Goal: Information Seeking & Learning: Check status

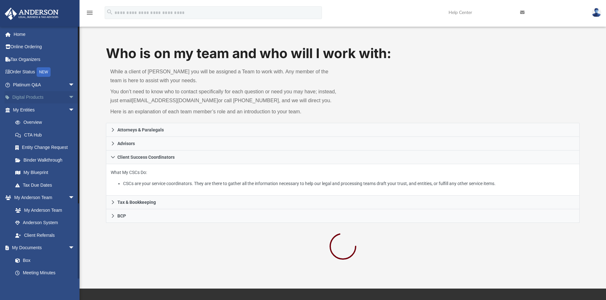
click at [45, 93] on link "Digital Products arrow_drop_down" at bounding box center [44, 97] width 80 height 13
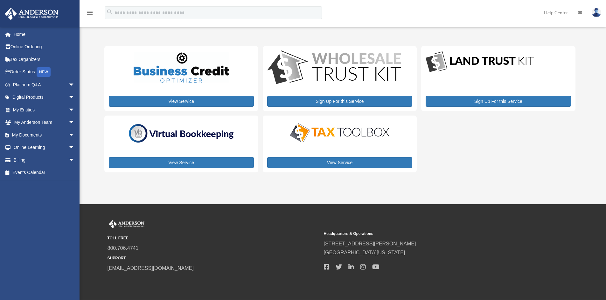
click at [542, 244] on div "TOLL FREE 800.706.4741 SUPPORT info@andersonadvisors.com Headquarters & Operati…" at bounding box center [342, 246] width 470 height 53
click at [37, 131] on link "My Documents arrow_drop_down" at bounding box center [44, 135] width 80 height 13
click at [68, 135] on span "arrow_drop_down" at bounding box center [74, 135] width 13 height 13
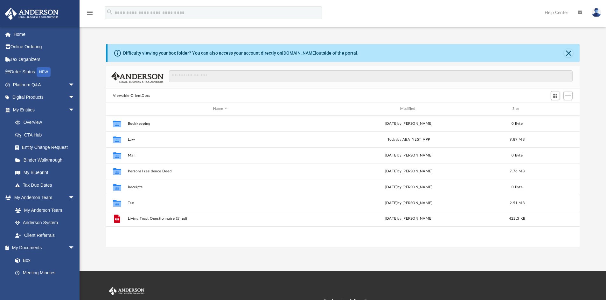
scroll to position [140, 469]
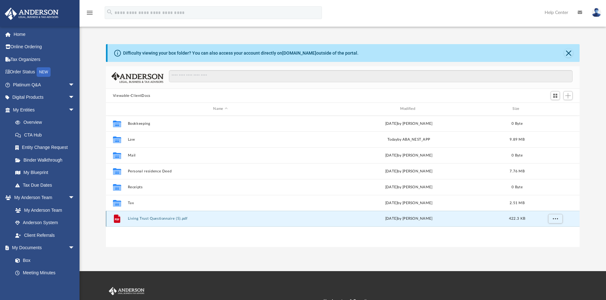
click at [131, 218] on button "Living Trust Questionnaire (5).pdf" at bounding box center [219, 219] width 185 height 4
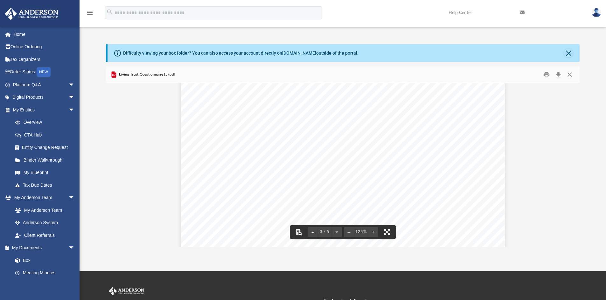
scroll to position [1081, 0]
click at [353, 105] on div "ANDERSON LEGAL, BUSINESS & TAX ADVISORS | 800.706.4741 | REV02.20190225 Living …" at bounding box center [343, 76] width 324 height 420
click at [358, 107] on div "ANDERSON LEGAL, BUSINESS & TAX ADVISORS | 800.706.4741 | REV02.20190225 Living …" at bounding box center [343, 76] width 324 height 420
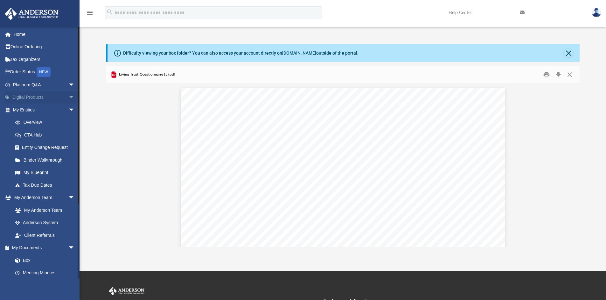
click at [51, 94] on link "Digital Products arrow_drop_down" at bounding box center [44, 97] width 80 height 13
click at [68, 96] on span "arrow_drop_down" at bounding box center [74, 97] width 13 height 13
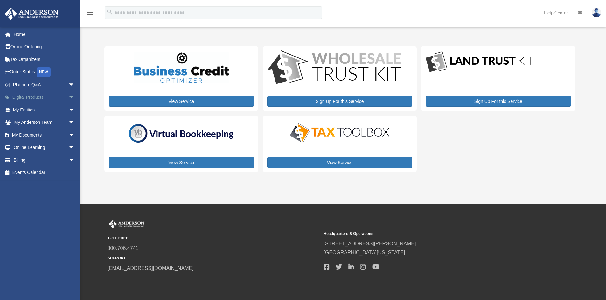
click at [55, 100] on link "Digital Products arrow_drop_down" at bounding box center [44, 97] width 80 height 13
click at [55, 107] on link "My Entities arrow_drop_down" at bounding box center [44, 110] width 80 height 13
click at [68, 108] on span "arrow_drop_down" at bounding box center [74, 110] width 13 height 13
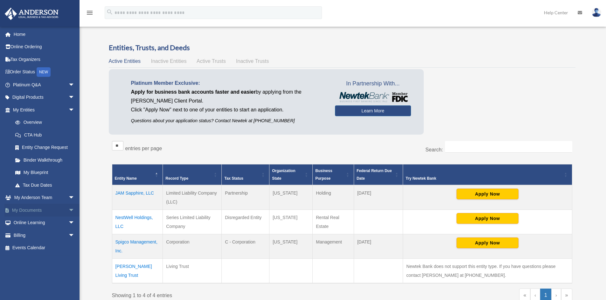
click at [68, 209] on span "arrow_drop_down" at bounding box center [74, 210] width 13 height 13
click at [35, 226] on link "Box" at bounding box center [46, 223] width 75 height 13
click at [25, 219] on link "Box" at bounding box center [46, 223] width 75 height 13
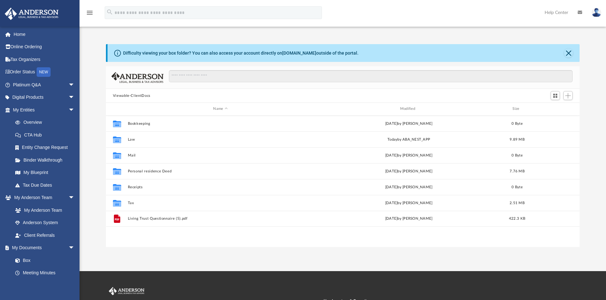
scroll to position [140, 469]
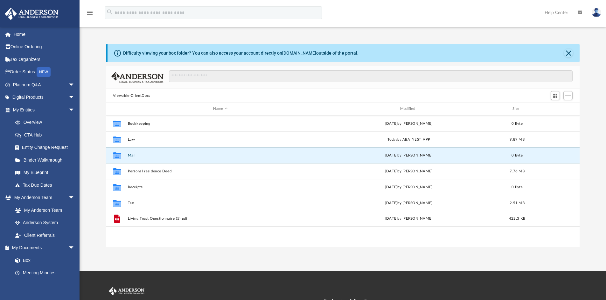
click at [132, 154] on button "Mail" at bounding box center [219, 156] width 185 height 4
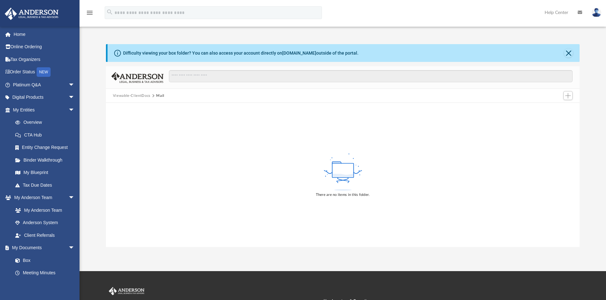
click at [124, 96] on button "Viewable-ClientDocs" at bounding box center [132, 96] width 38 height 6
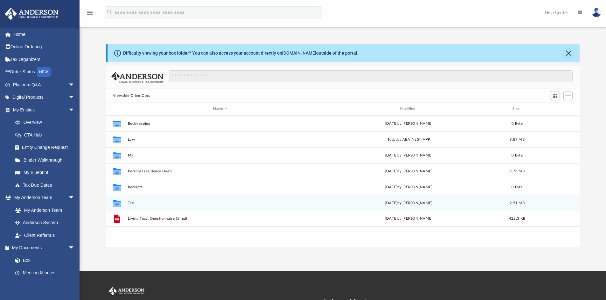
click at [148, 203] on button "Tax" at bounding box center [219, 203] width 185 height 4
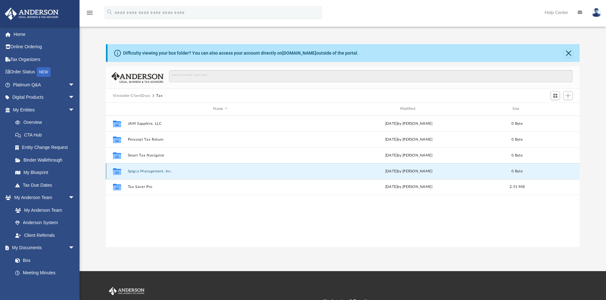
click at [138, 172] on button "Spigco Management, Inc." at bounding box center [219, 171] width 185 height 4
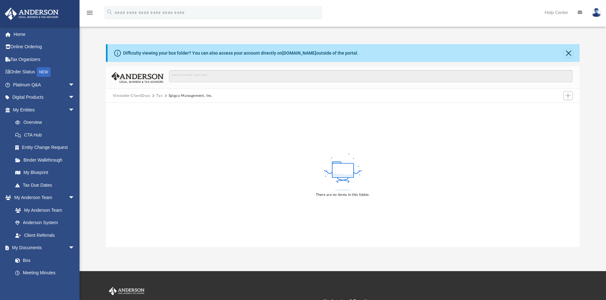
click at [123, 94] on button "Viewable-ClientDocs" at bounding box center [132, 96] width 38 height 6
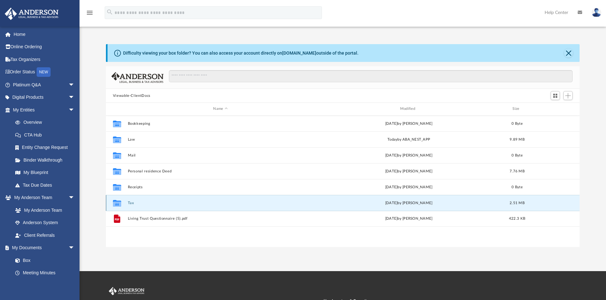
click at [129, 202] on button "Tax" at bounding box center [219, 203] width 185 height 4
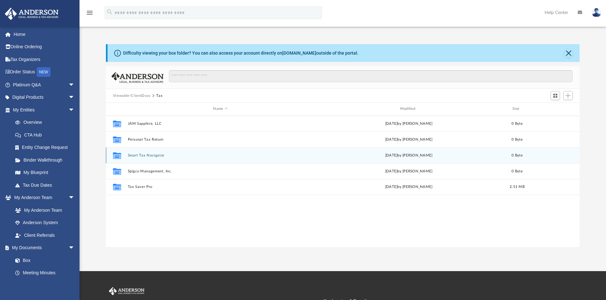
click at [138, 157] on button "Smart Tax Navigator" at bounding box center [219, 156] width 185 height 4
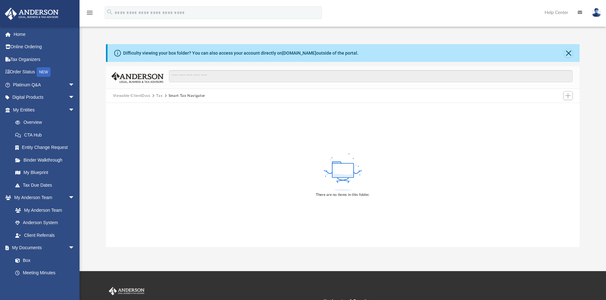
click at [138, 157] on div "There are no items in this folder." at bounding box center [343, 175] width 474 height 144
click at [184, 96] on button "Smart Tax Navigator" at bounding box center [186, 96] width 37 height 6
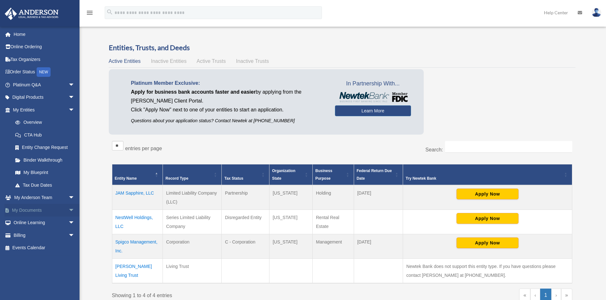
click at [68, 212] on span "arrow_drop_down" at bounding box center [74, 210] width 13 height 13
click at [24, 223] on link "Box" at bounding box center [46, 223] width 75 height 13
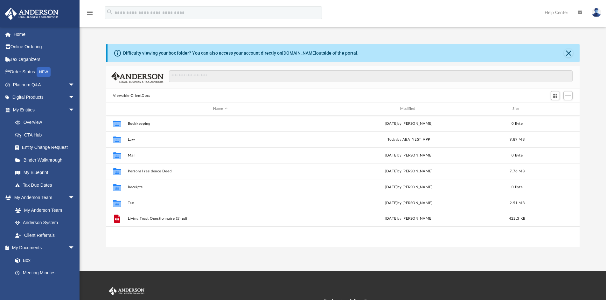
scroll to position [140, 469]
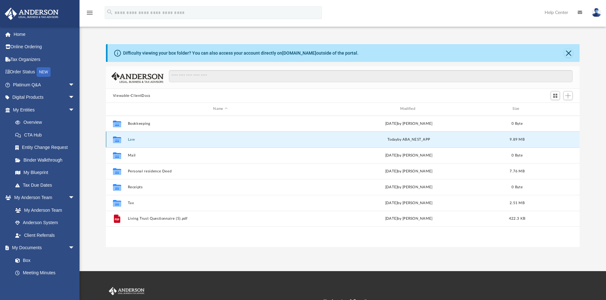
click at [130, 141] on button "Law" at bounding box center [219, 140] width 185 height 4
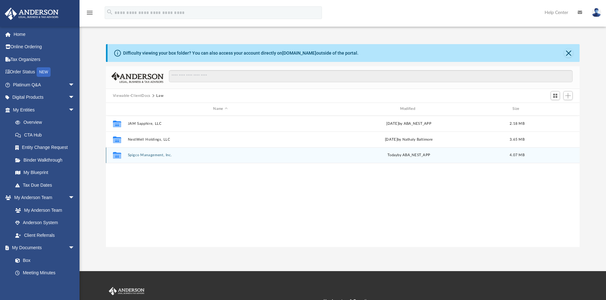
click at [137, 153] on div "Collaborated Folder Spigco Management, Inc. [DATE] by ABA_NEST_APP 4.07 MB" at bounding box center [343, 155] width 474 height 16
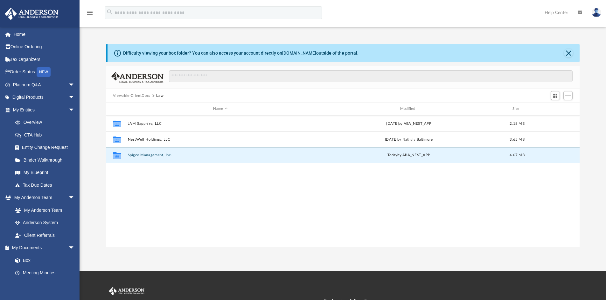
click at [143, 156] on button "Spigco Management, Inc." at bounding box center [219, 155] width 185 height 4
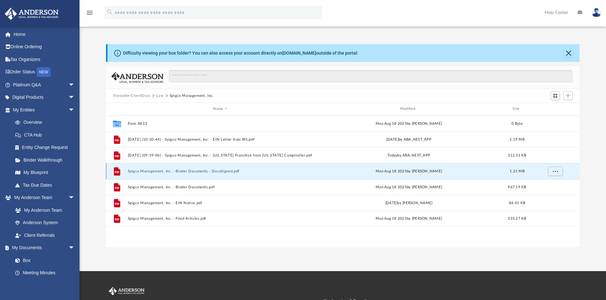
click at [200, 173] on button "Spigco Management, Inc. - Binder Documents - DocuSigned.pdf" at bounding box center [219, 171] width 185 height 4
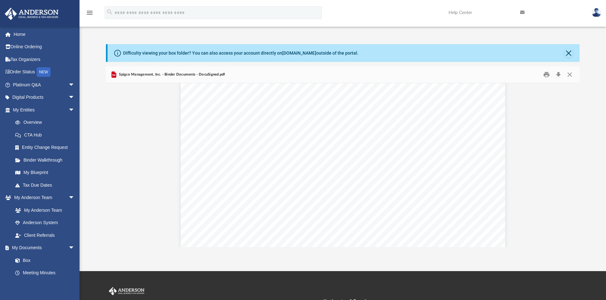
scroll to position [98, 0]
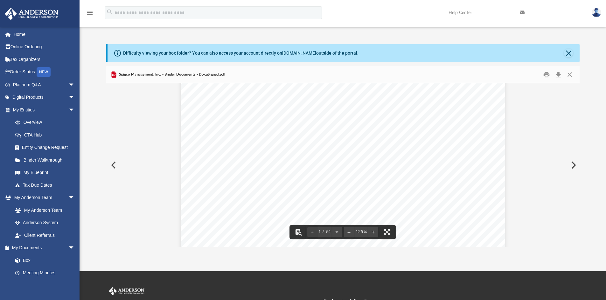
click at [109, 161] on button "Preview" at bounding box center [113, 165] width 14 height 18
click at [116, 167] on button "Preview" at bounding box center [113, 165] width 14 height 18
click at [568, 162] on button "Preview" at bounding box center [572, 165] width 14 height 18
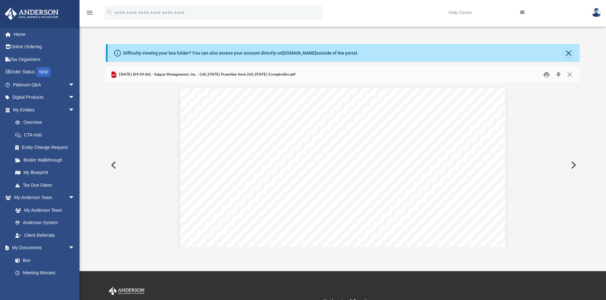
click at [573, 162] on button "Preview" at bounding box center [572, 165] width 14 height 18
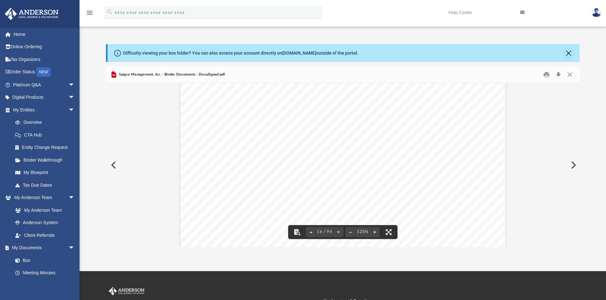
click at [573, 165] on button "Preview" at bounding box center [572, 165] width 14 height 18
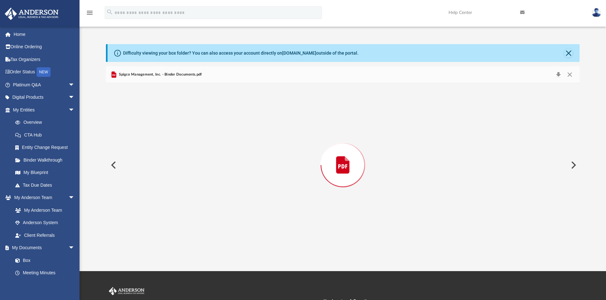
scroll to position [39431, 0]
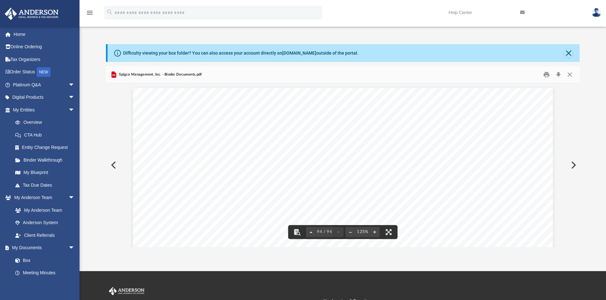
click at [575, 167] on button "Preview" at bounding box center [572, 165] width 14 height 18
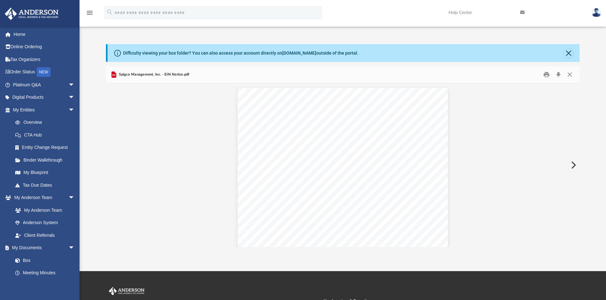
click at [575, 166] on button "Preview" at bounding box center [572, 165] width 14 height 18
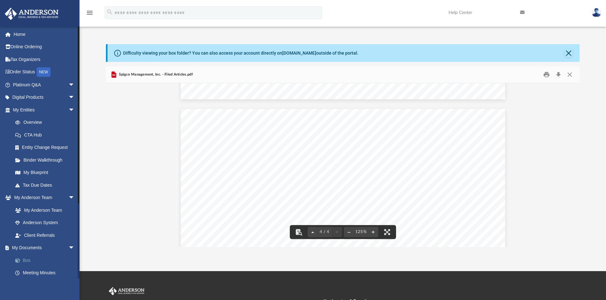
click at [24, 257] on link "Box" at bounding box center [46, 260] width 75 height 13
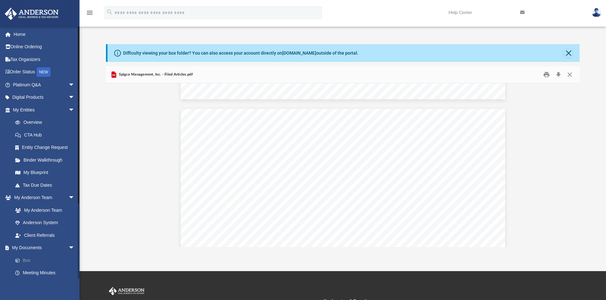
click at [30, 257] on link "Box" at bounding box center [46, 260] width 75 height 13
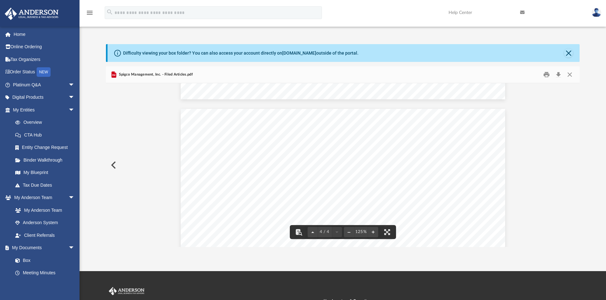
scroll to position [1457, 0]
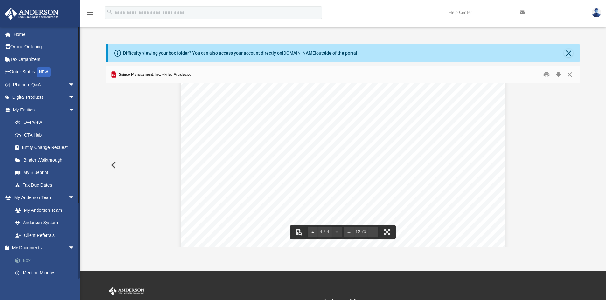
click at [23, 260] on link "Box" at bounding box center [46, 260] width 75 height 13
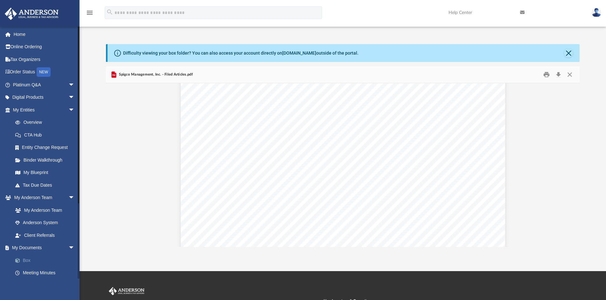
click at [28, 262] on link "Box" at bounding box center [46, 260] width 75 height 13
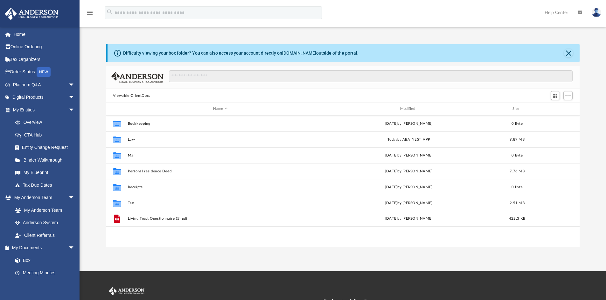
scroll to position [140, 469]
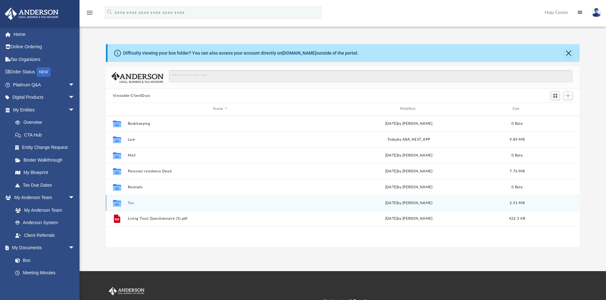
click at [137, 207] on div "Collaborated Folder Tax Fri Aug 15 2025 by Tameka Fulton 2.51 MB" at bounding box center [343, 203] width 474 height 16
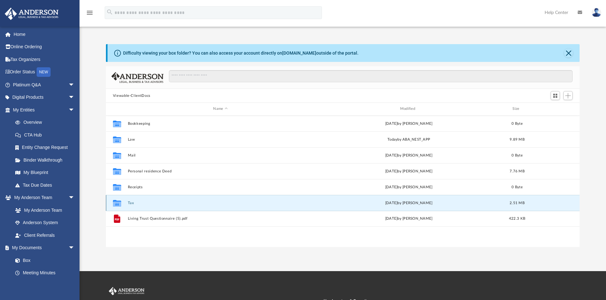
click at [137, 207] on div "Collaborated Folder Tax Fri Aug 15 2025 by Tameka Fulton 2.51 MB" at bounding box center [343, 203] width 474 height 16
click at [127, 204] on button "Tax" at bounding box center [219, 203] width 185 height 4
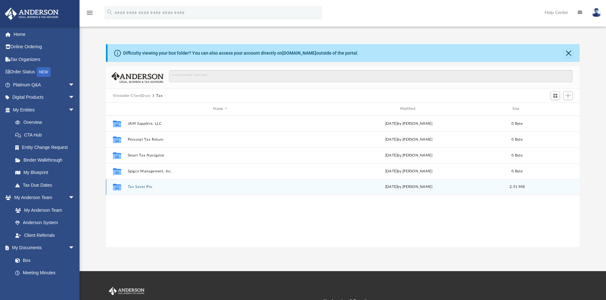
click at [137, 182] on div "Collaborated Folder Tax Saver Pro Thu Jun 26 2025 by George Demos 2.51 MB" at bounding box center [343, 187] width 474 height 16
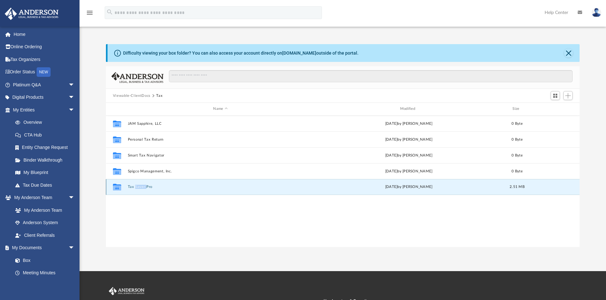
click at [137, 182] on div "Collaborated Folder Tax Saver Pro Thu Jun 26 2025 by George Demos 2.51 MB" at bounding box center [343, 187] width 474 height 16
click at [133, 183] on div "Collaborated Folder Tax Saver Pro Thu Jun 26 2025 by George Demos 2.51 MB" at bounding box center [343, 187] width 474 height 16
click at [115, 188] on icon "grid" at bounding box center [117, 188] width 8 height 5
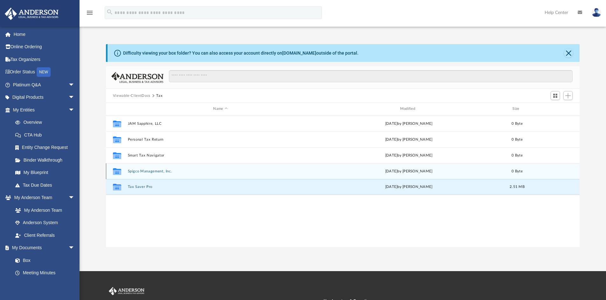
click at [210, 176] on div "Collaborated Folder Spigco Management, Inc. Fri Aug 15 2025 by Tameka Fulton 0 …" at bounding box center [343, 171] width 474 height 16
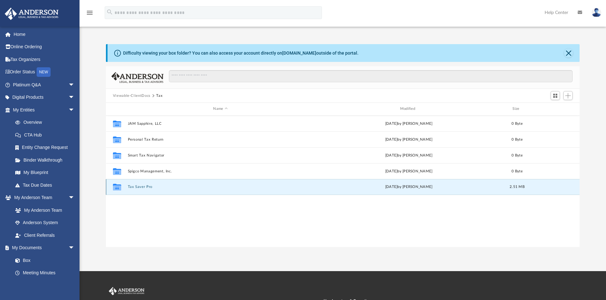
click at [138, 185] on button "Tax Saver Pro" at bounding box center [219, 187] width 185 height 4
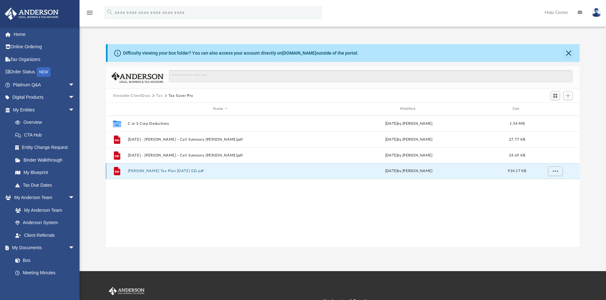
click at [181, 169] on button "Spigener, Jacqueline Tax Plan 2025-05-21 GD.pdf" at bounding box center [219, 171] width 185 height 4
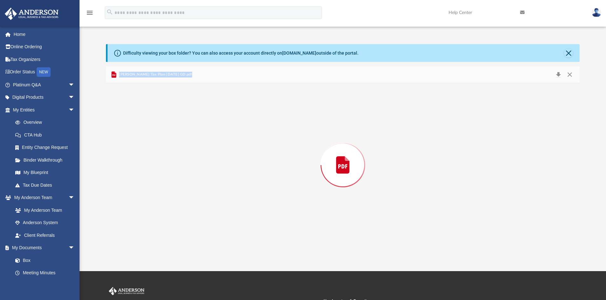
click at [181, 169] on div "Preview" at bounding box center [343, 165] width 474 height 164
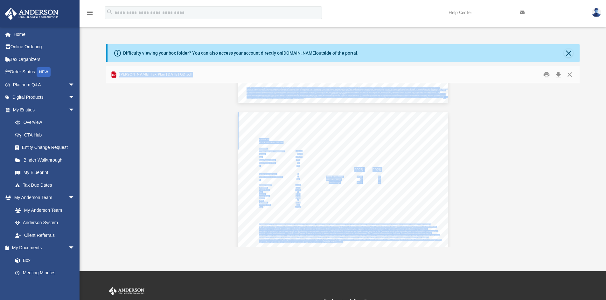
scroll to position [3584, 0]
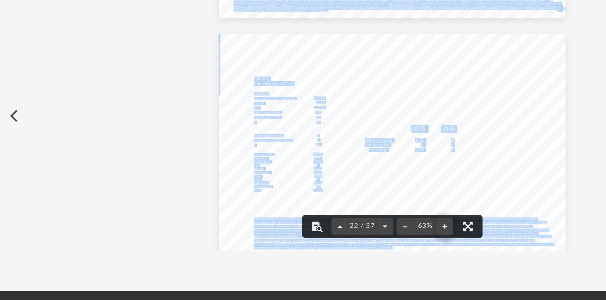
click at [374, 233] on button "File preview" at bounding box center [374, 232] width 10 height 14
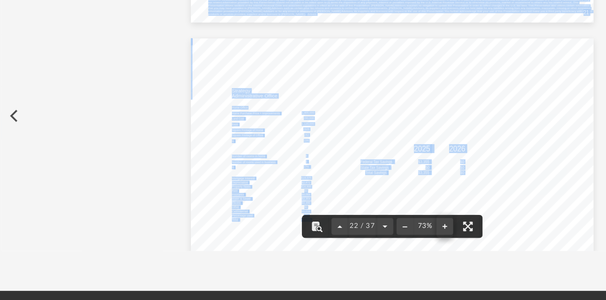
click at [374, 233] on button "File preview" at bounding box center [374, 232] width 10 height 14
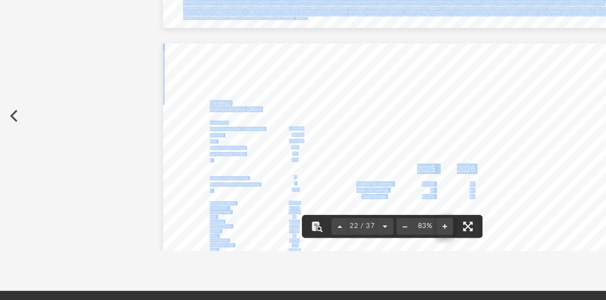
click at [374, 233] on button "File preview" at bounding box center [374, 232] width 10 height 14
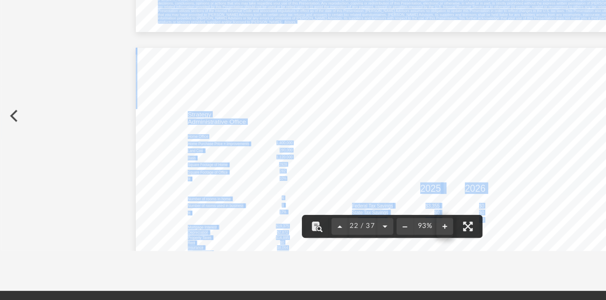
click at [374, 233] on button "File preview" at bounding box center [374, 232] width 10 height 14
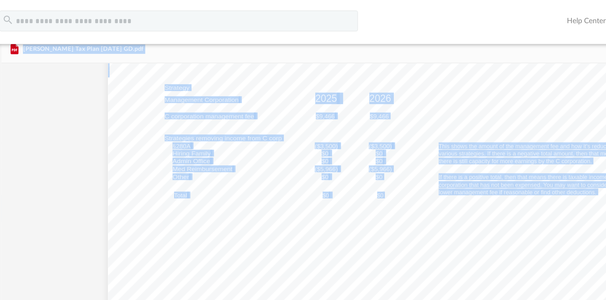
scroll to position [0, 0]
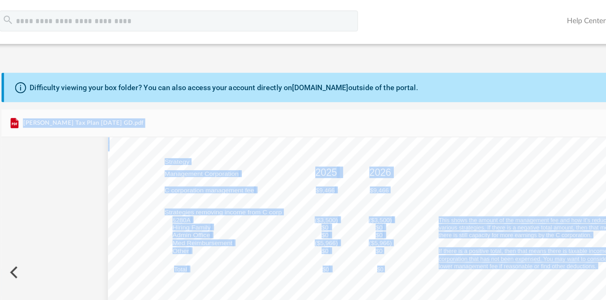
click at [111, 166] on button "Preview" at bounding box center [113, 165] width 14 height 18
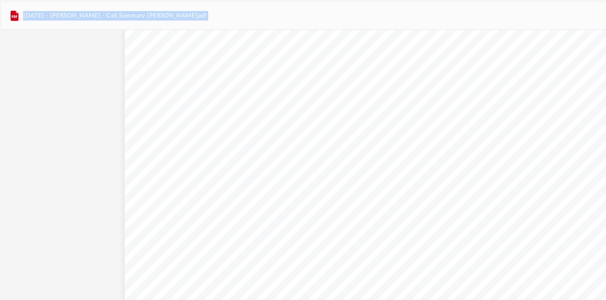
scroll to position [694, 0]
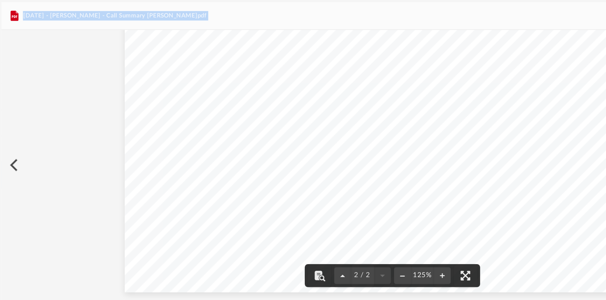
click at [116, 167] on button "Preview" at bounding box center [113, 165] width 14 height 18
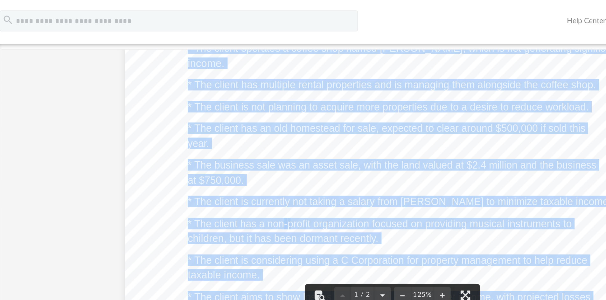
scroll to position [0, 0]
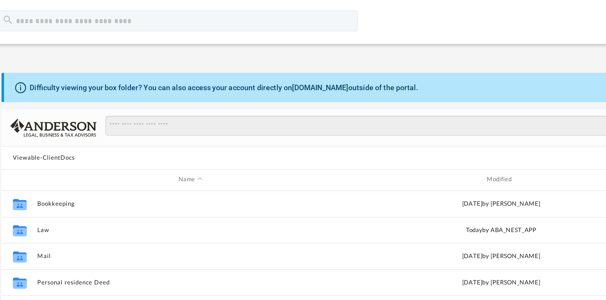
scroll to position [140, 469]
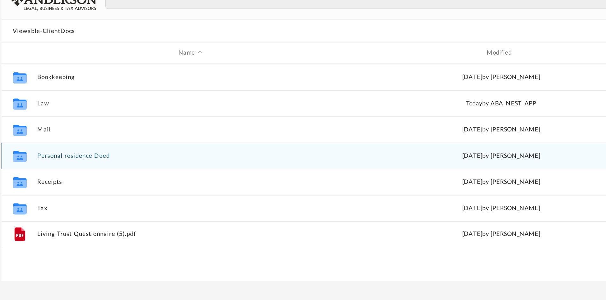
click at [136, 176] on div "Collaborated Folder Personal residence Deed Mon Jul 21 2025 by Jackie Spigener …" at bounding box center [343, 171] width 474 height 16
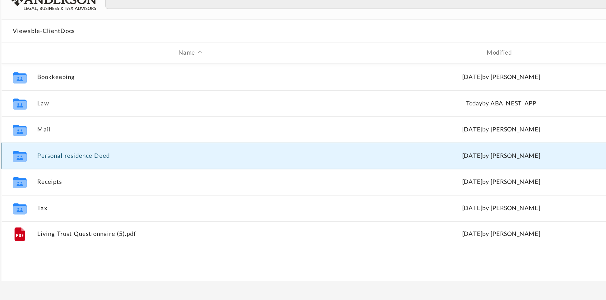
click at [139, 168] on div "Collaborated Folder Personal residence Deed Mon Jul 21 2025 by Jackie Spigener …" at bounding box center [343, 171] width 474 height 16
click at [118, 172] on icon "grid" at bounding box center [117, 171] width 8 height 7
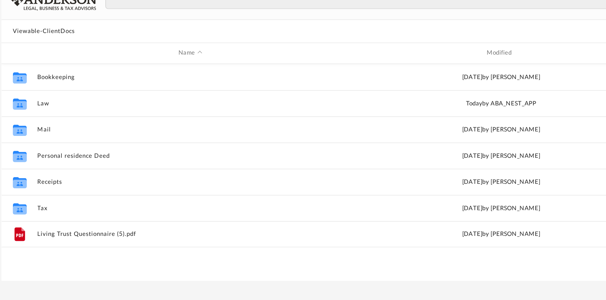
scroll to position [140, 469]
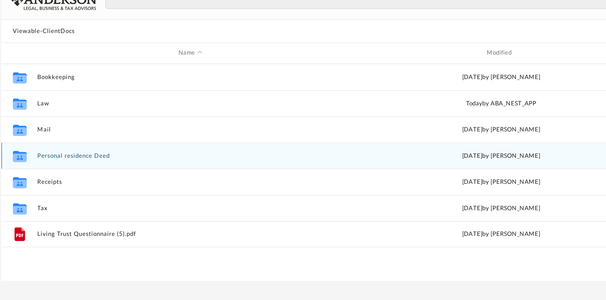
click at [140, 174] on div "Collaborated Folder Personal residence Deed [DATE] by [PERSON_NAME] 7.76 MB" at bounding box center [343, 171] width 474 height 16
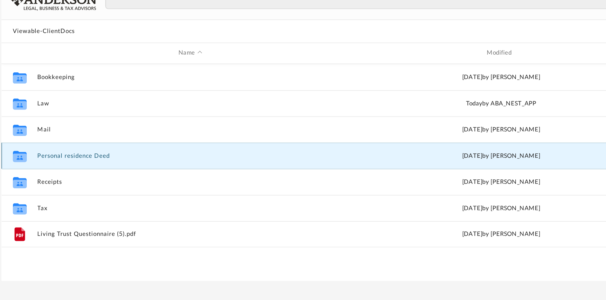
click at [115, 175] on icon "grid" at bounding box center [117, 172] width 8 height 5
click at [115, 174] on icon "grid" at bounding box center [117, 172] width 8 height 5
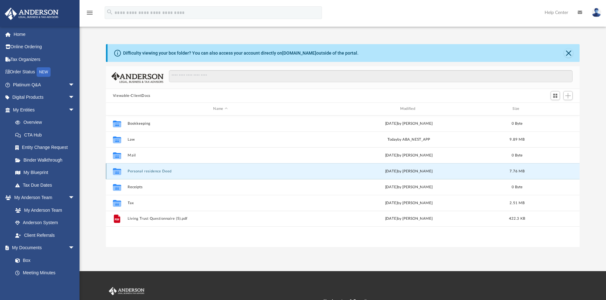
click at [114, 174] on icon "grid" at bounding box center [117, 172] width 8 height 5
click at [150, 172] on button "Personal residence Deed" at bounding box center [219, 171] width 185 height 4
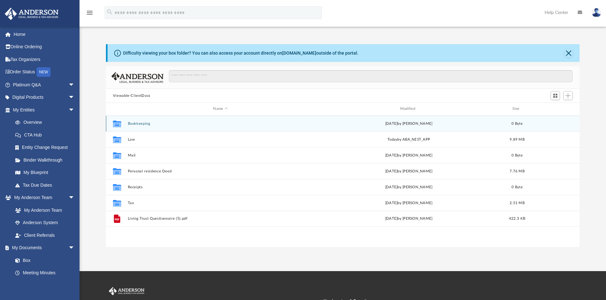
scroll to position [140, 469]
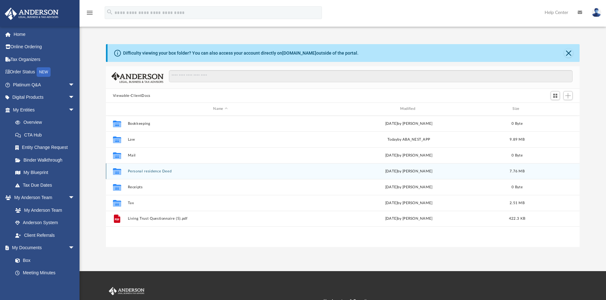
click at [152, 175] on div "Collaborated Folder Personal residence Deed [DATE] by [PERSON_NAME] 7.76 MB" at bounding box center [343, 171] width 474 height 16
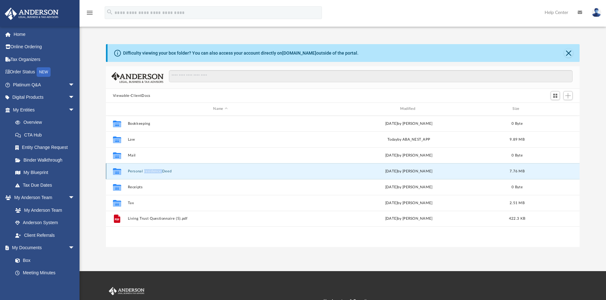
click at [152, 175] on div "Collaborated Folder Personal residence Deed [DATE] by [PERSON_NAME] 7.76 MB" at bounding box center [343, 171] width 474 height 16
click at [40, 171] on link "My Blueprint" at bounding box center [46, 173] width 75 height 13
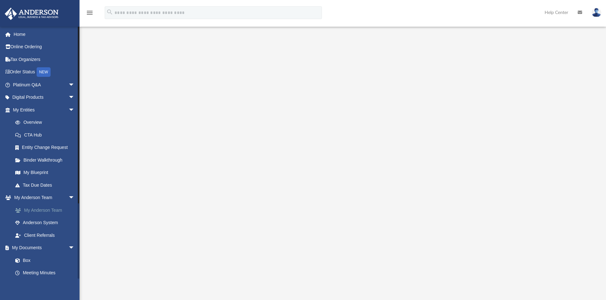
click at [40, 209] on link "My Anderson Team" at bounding box center [46, 210] width 75 height 13
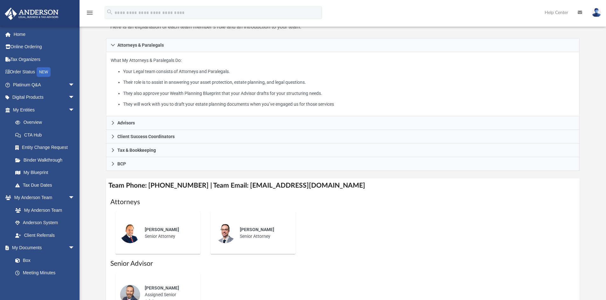
scroll to position [127, 0]
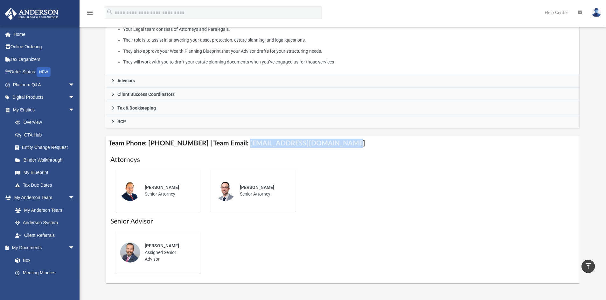
drag, startPoint x: 237, startPoint y: 142, endPoint x: 330, endPoint y: 145, distance: 93.5
click at [336, 145] on h4 "Team Phone: (725) 201-7553 | Team Email: myteam@andersonadvisors.com" at bounding box center [343, 143] width 474 height 14
copy h4 "myteam@andersonadvisors.com"
click at [48, 162] on link "Binder Walkthrough" at bounding box center [46, 160] width 75 height 13
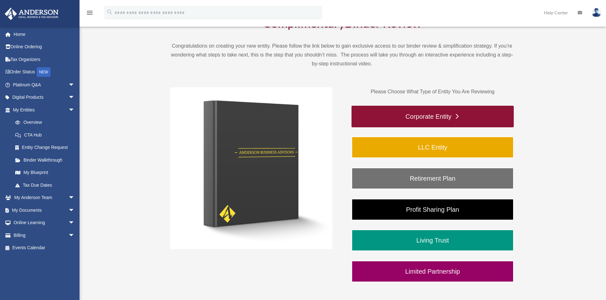
scroll to position [64, 0]
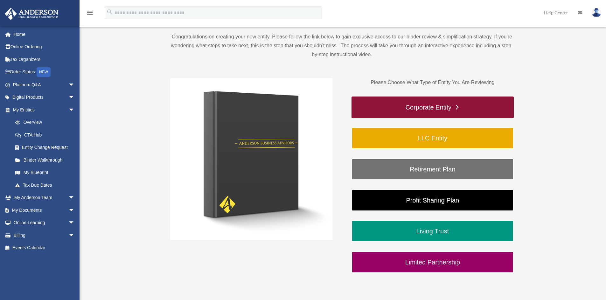
click at [422, 108] on link "Corporate Entity" at bounding box center [432, 108] width 162 height 22
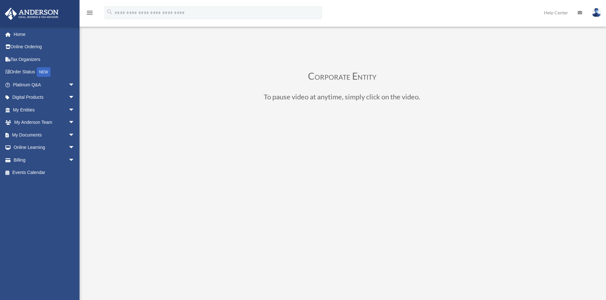
scroll to position [32, 0]
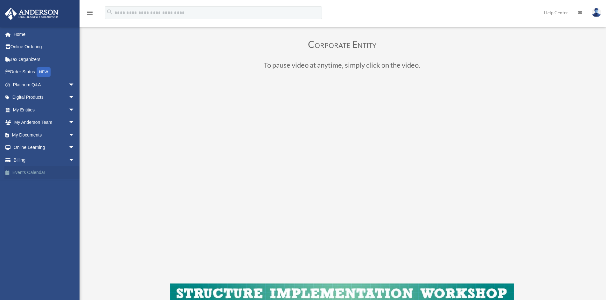
click at [23, 173] on link "Events Calendar" at bounding box center [44, 173] width 80 height 13
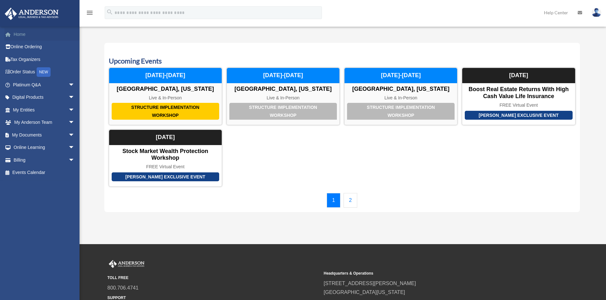
click at [21, 31] on link "Home" at bounding box center [44, 34] width 80 height 13
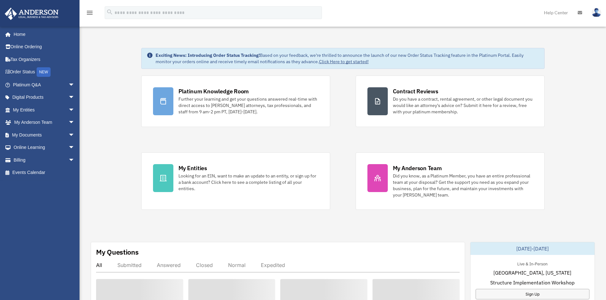
click at [38, 60] on link "Tax Organizers" at bounding box center [44, 59] width 80 height 13
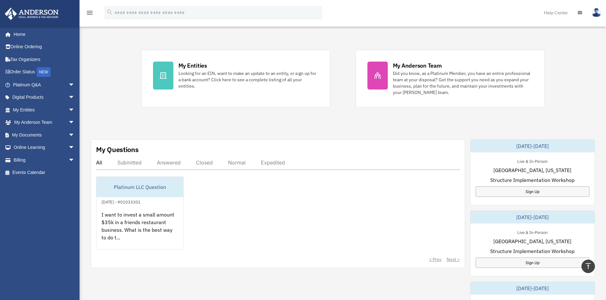
scroll to position [95, 0]
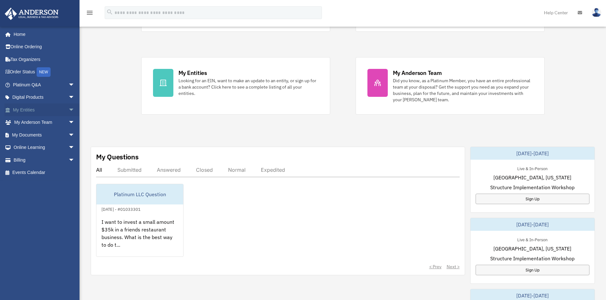
click at [35, 111] on link "My Entities arrow_drop_down" at bounding box center [44, 110] width 80 height 13
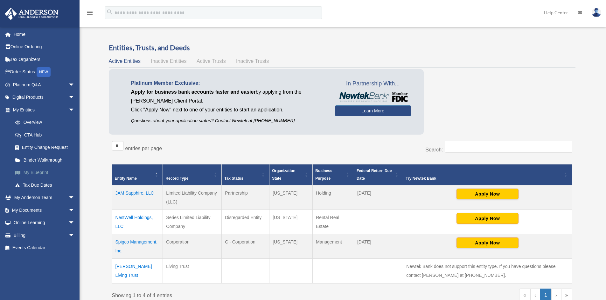
click at [40, 174] on link "My Blueprint" at bounding box center [46, 173] width 75 height 13
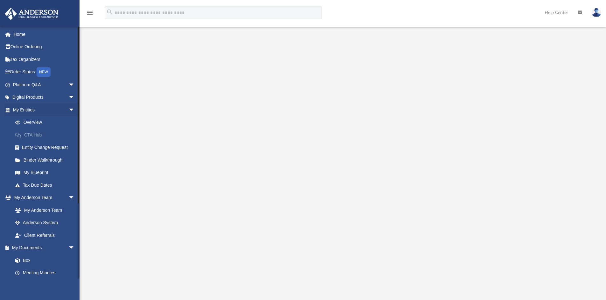
click at [38, 135] on link "CTA Hub" at bounding box center [46, 135] width 75 height 13
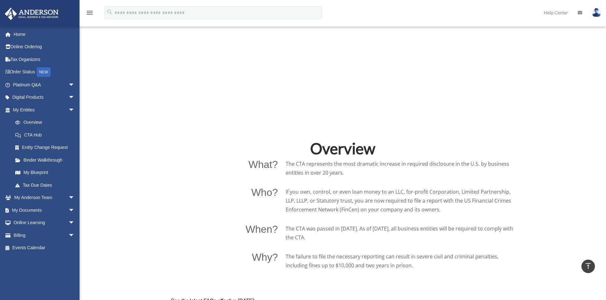
scroll to position [191, 0]
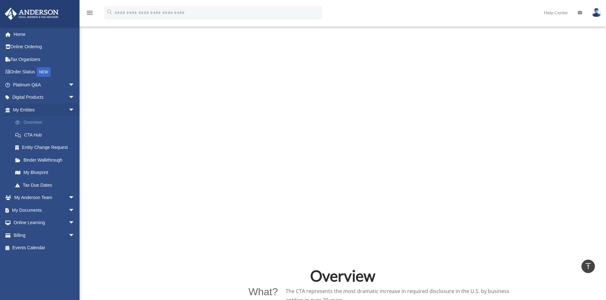
click at [26, 119] on link "Overview" at bounding box center [46, 122] width 75 height 13
click at [29, 122] on link "Overview" at bounding box center [46, 122] width 75 height 13
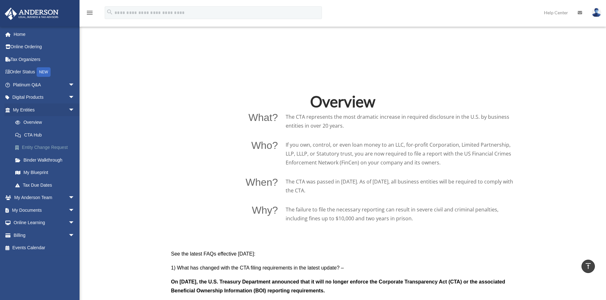
scroll to position [381, 0]
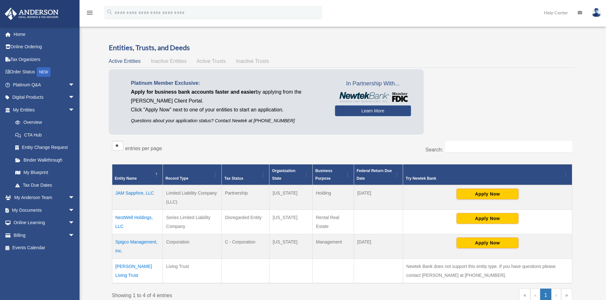
click at [210, 63] on span "Active Trusts" at bounding box center [210, 60] width 29 height 5
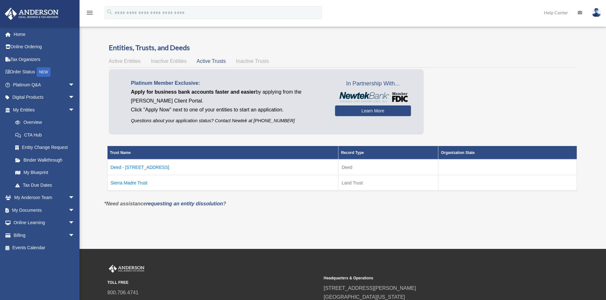
click at [143, 168] on td "Deed - [STREET_ADDRESS]" at bounding box center [222, 168] width 231 height 16
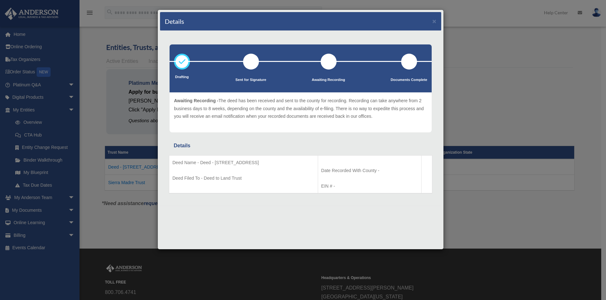
click at [432, 23] on div "Details ×" at bounding box center [300, 21] width 281 height 19
click at [434, 21] on button "×" at bounding box center [434, 21] width 4 height 7
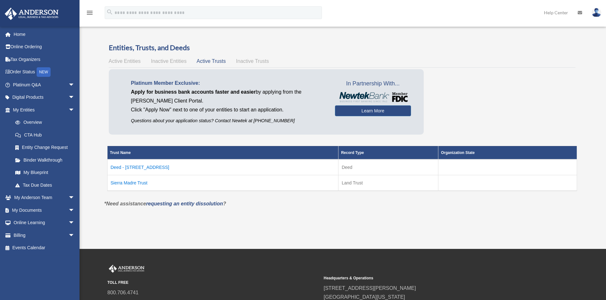
click at [112, 182] on td "Sierra Madre Trust" at bounding box center [222, 183] width 231 height 16
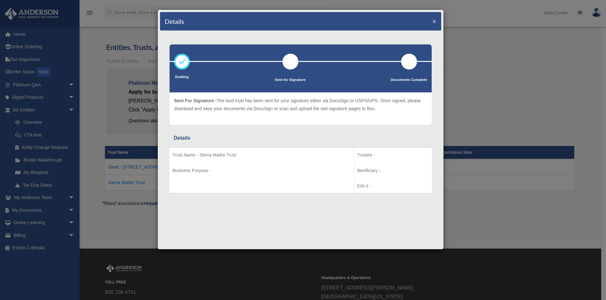
click at [433, 24] on button "×" at bounding box center [434, 21] width 4 height 7
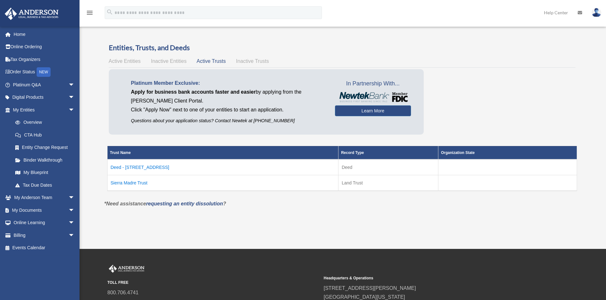
click at [249, 62] on span "Inactive Trusts" at bounding box center [252, 60] width 33 height 5
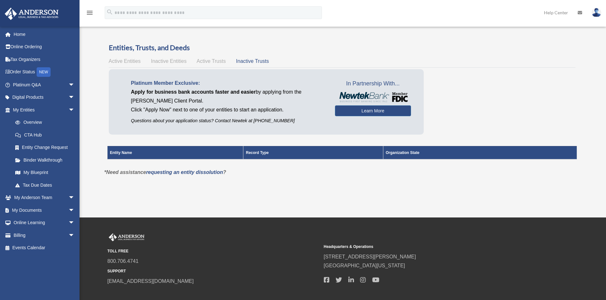
click at [188, 59] on div "Active Entities Inactive Entities Active Trusts Inactive Trusts" at bounding box center [342, 61] width 466 height 9
click at [203, 60] on span "Active Trusts" at bounding box center [210, 60] width 29 height 5
